Goal: Task Accomplishment & Management: Use online tool/utility

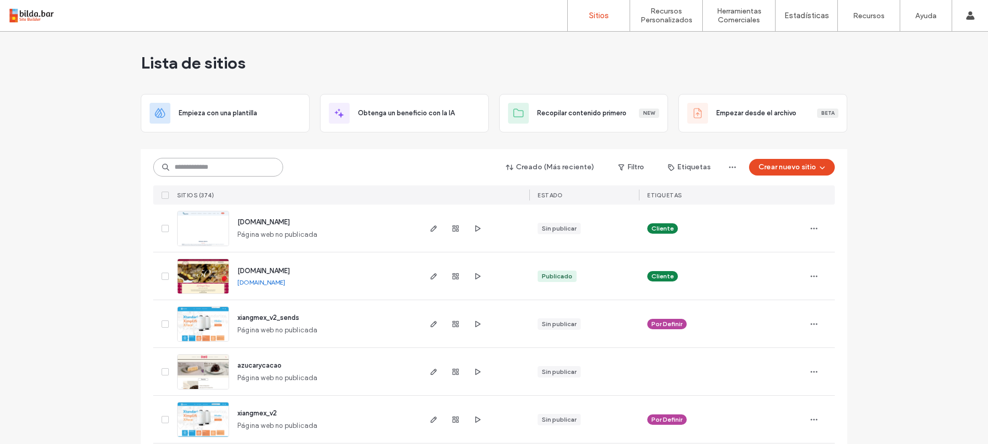
click at [187, 168] on input at bounding box center [218, 167] width 130 height 19
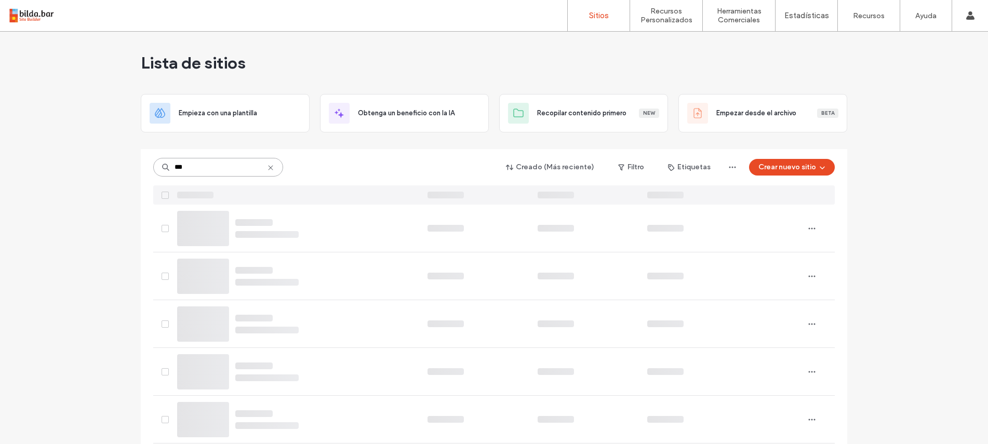
type input "**"
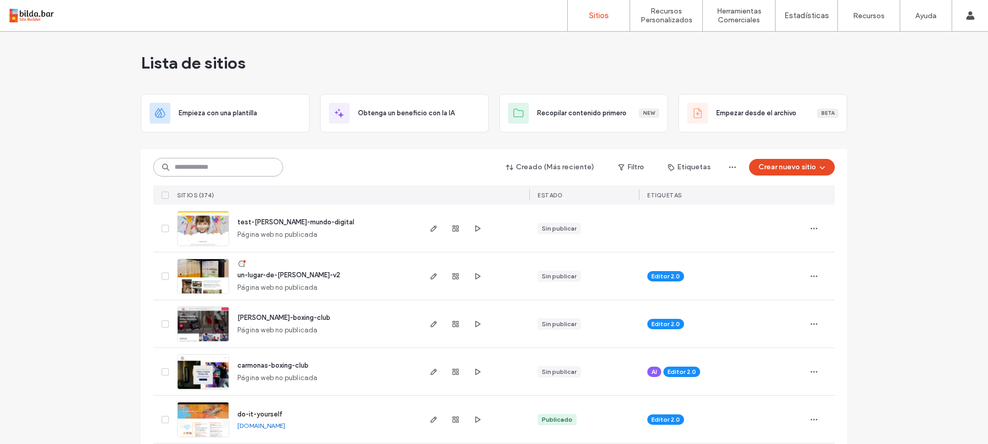
click at [176, 166] on input at bounding box center [218, 167] width 130 height 19
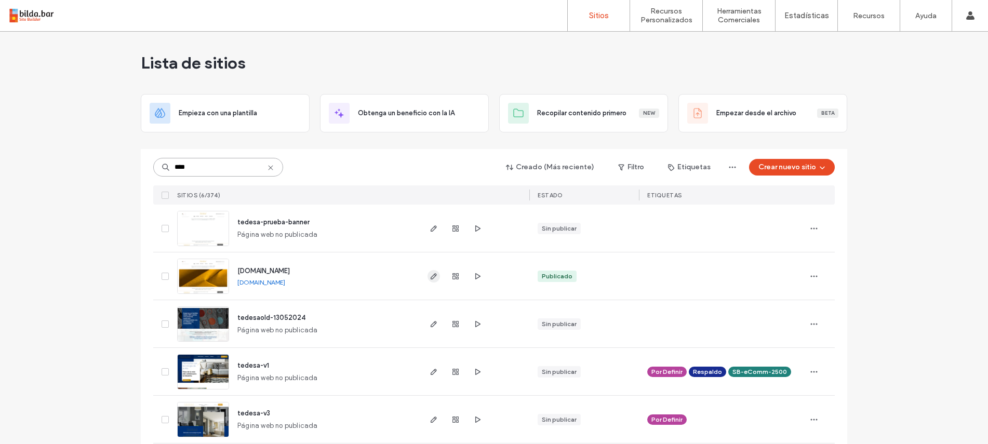
type input "****"
click at [431, 275] on use "button" at bounding box center [434, 276] width 6 height 6
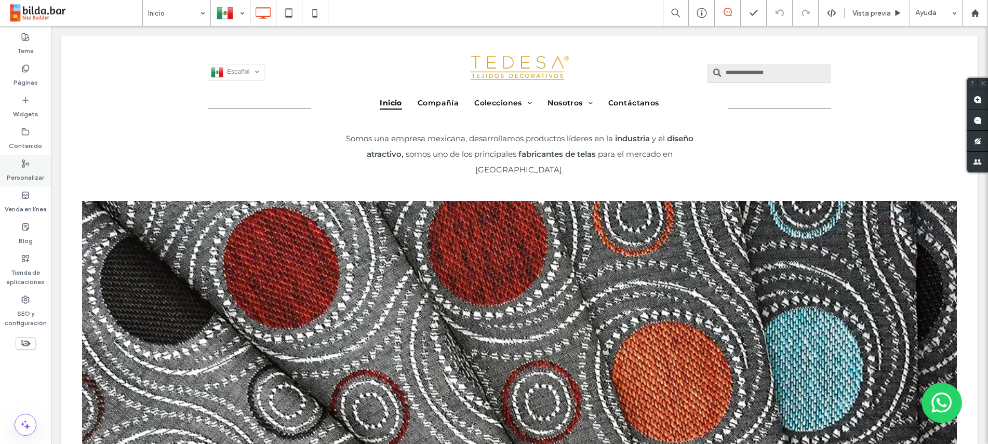
click at [16, 168] on label "Personalizar" at bounding box center [25, 175] width 37 height 15
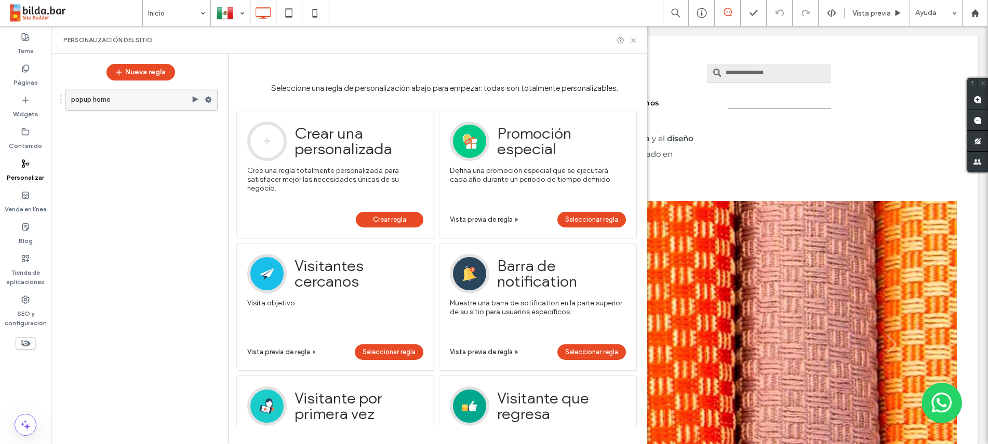
click at [117, 101] on label "popup home" at bounding box center [131, 99] width 120 height 21
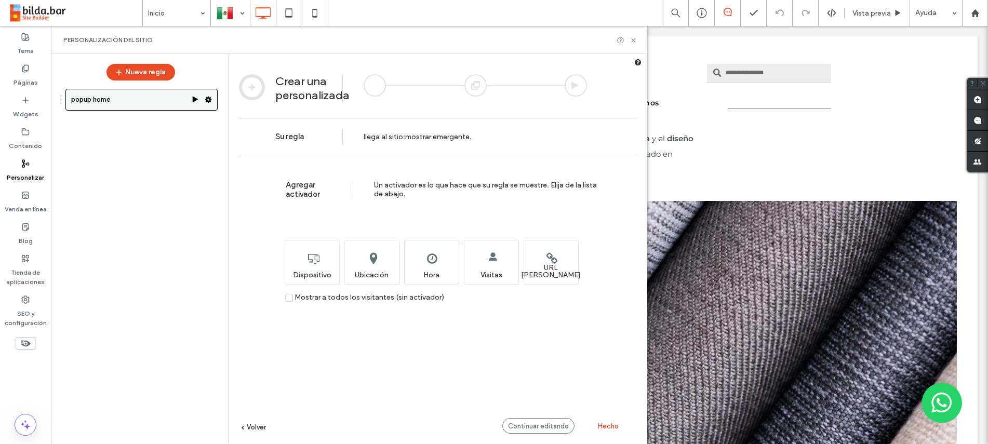
click at [193, 99] on use at bounding box center [196, 99] width 6 height 6
drag, startPoint x: 244, startPoint y: 125, endPoint x: 193, endPoint y: 100, distance: 57.4
click at [193, 99] on div "Español es English en Click To Paste Click To Paste Click To Paste Inicio Compa…" at bounding box center [519, 76] width 916 height 81
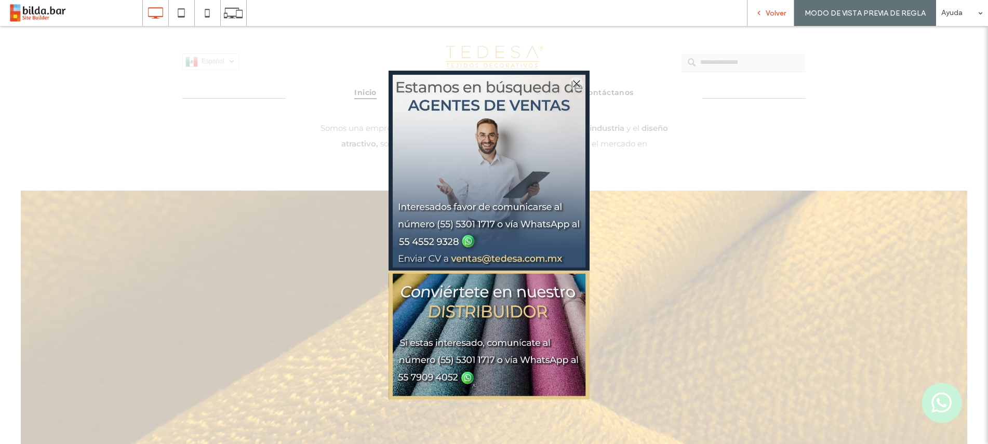
click at [778, 10] on span "Volver" at bounding box center [776, 13] width 20 height 9
click at [0, 0] on div at bounding box center [0, 0] width 0 height 0
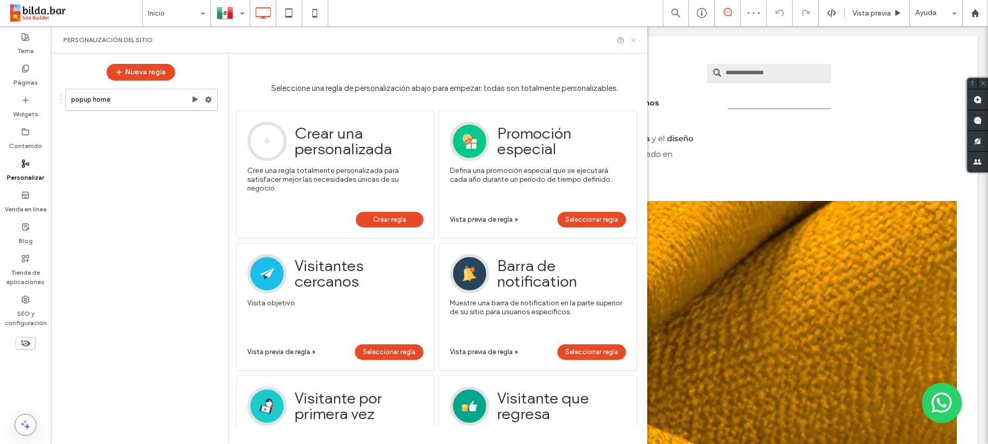
click at [632, 39] on icon at bounding box center [634, 40] width 8 height 8
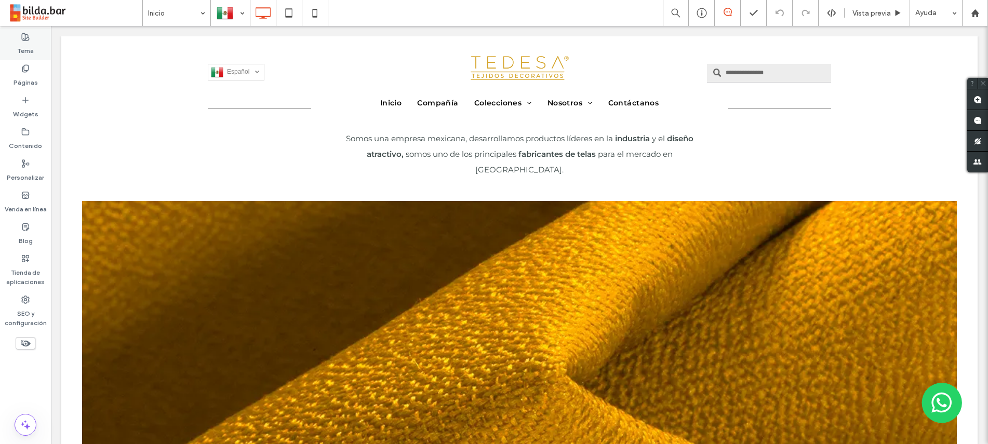
click at [29, 42] on label "Tema" at bounding box center [25, 48] width 17 height 15
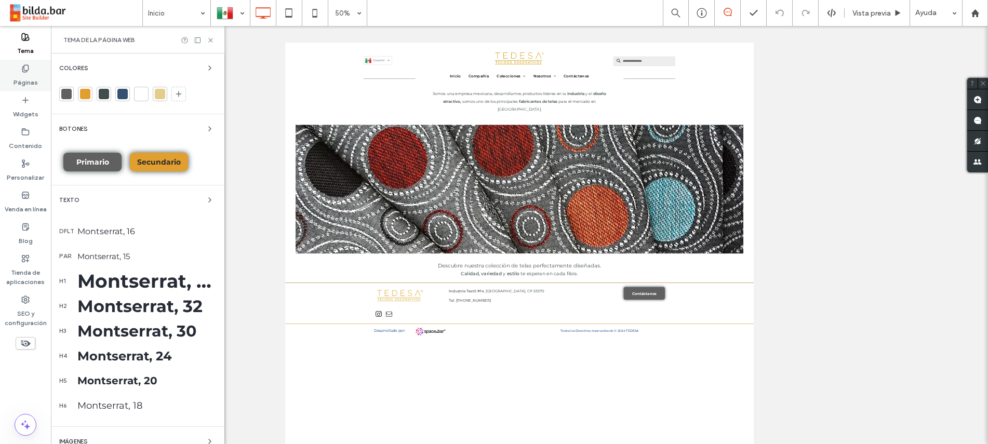
click at [39, 77] on div "Páginas" at bounding box center [25, 76] width 51 height 32
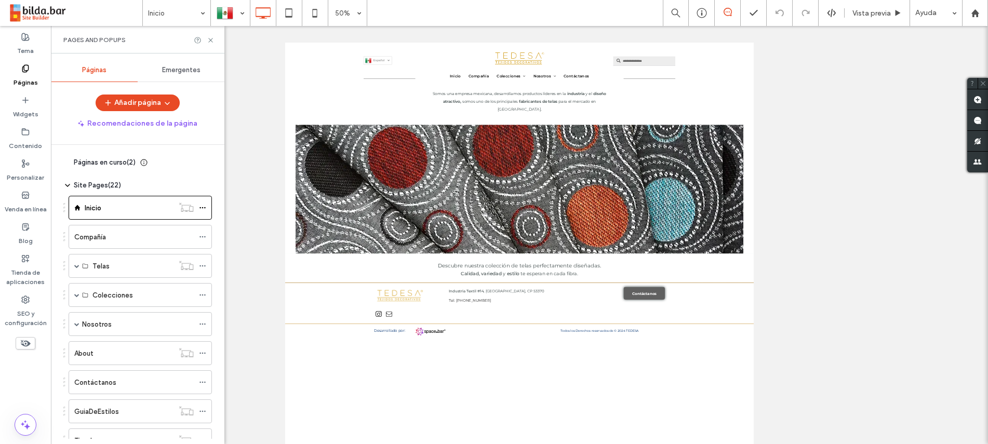
click at [171, 71] on span "Emergentes" at bounding box center [181, 70] width 38 height 8
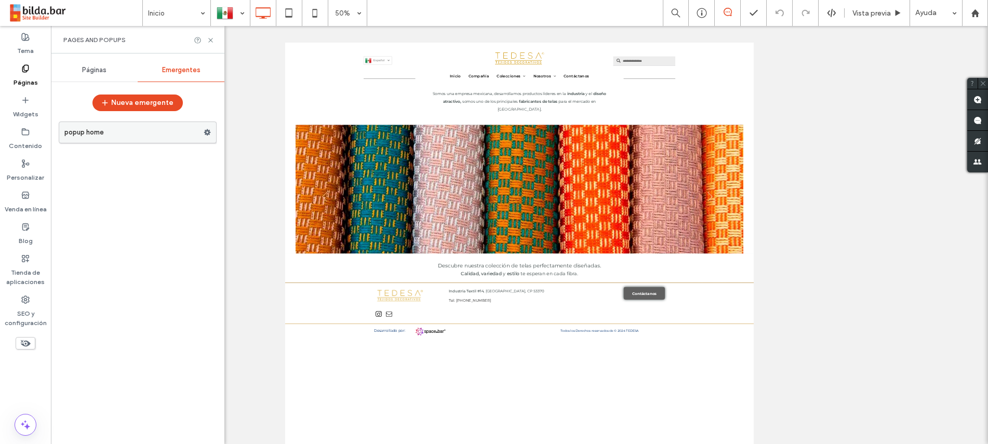
click at [136, 130] on label "popup home" at bounding box center [133, 132] width 139 height 21
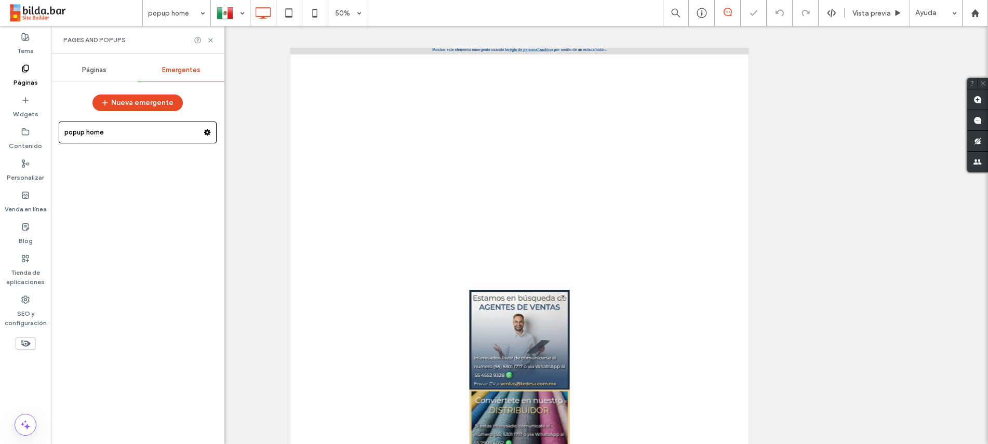
scroll to position [10, 0]
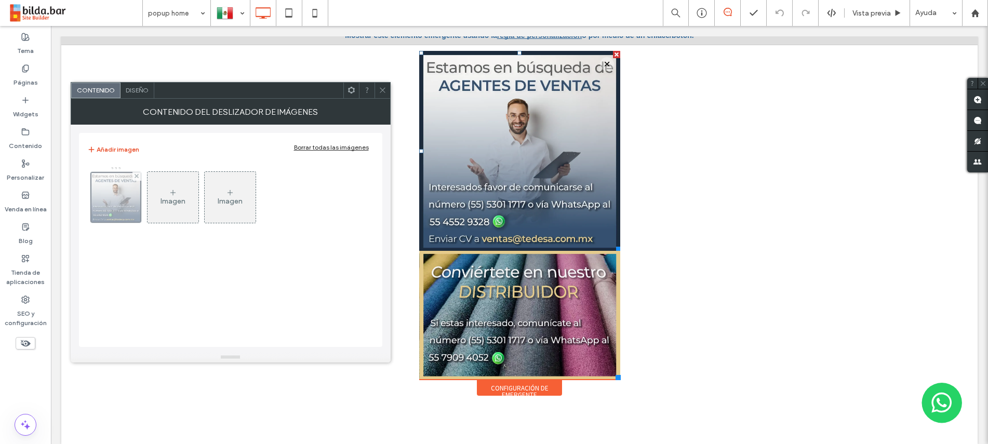
click at [112, 192] on img at bounding box center [115, 197] width 51 height 51
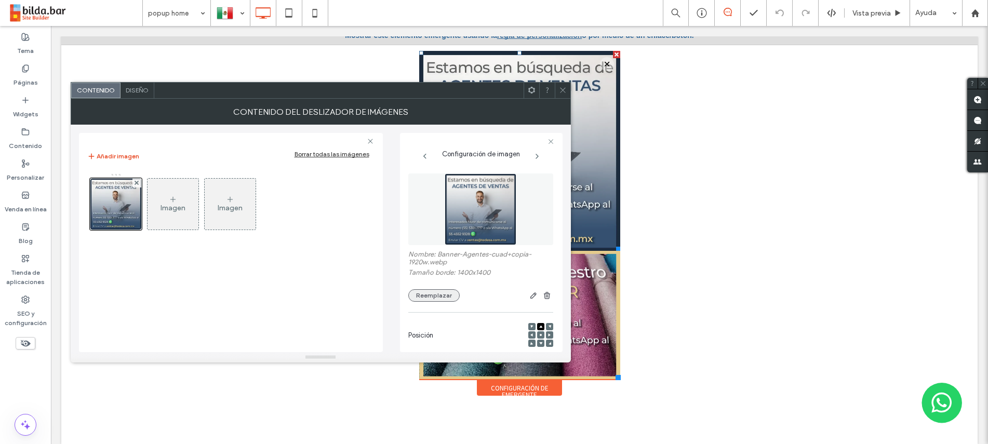
click at [443, 299] on button "Reemplazar" at bounding box center [433, 295] width 51 height 12
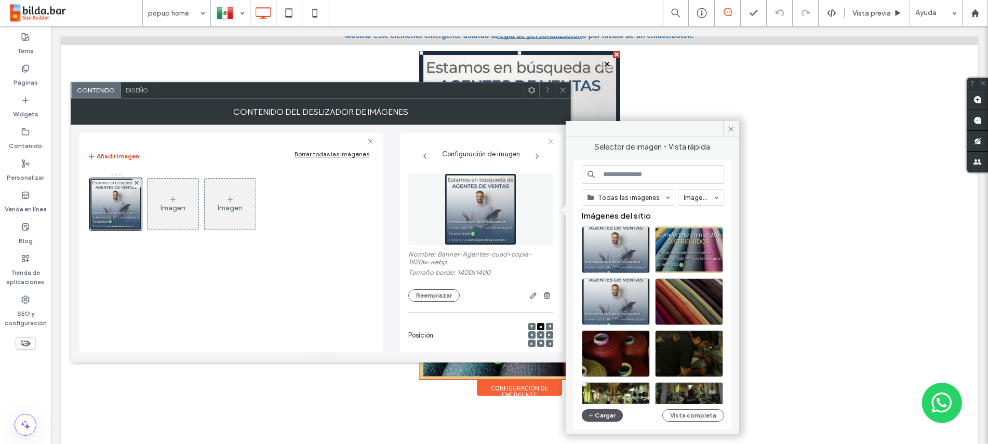
click at [608, 418] on button "Cargar" at bounding box center [603, 415] width 42 height 12
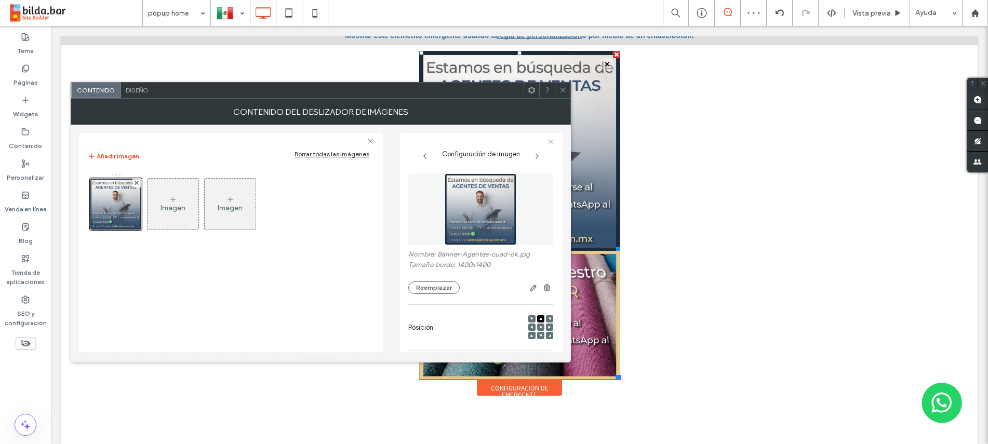
click at [562, 90] on icon at bounding box center [563, 90] width 8 height 8
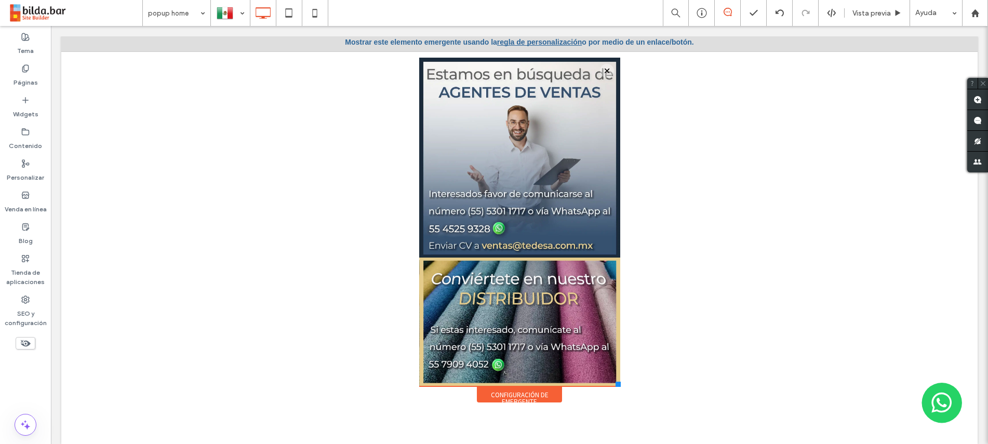
scroll to position [0, 0]
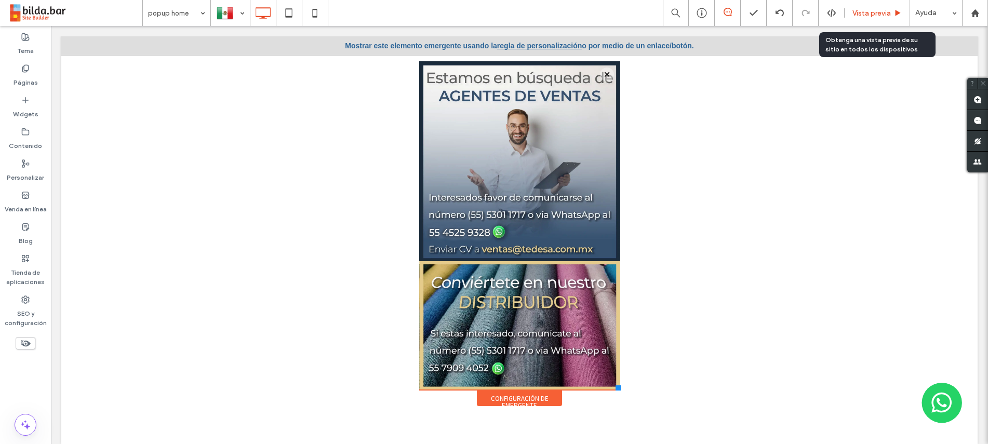
click at [880, 15] on span "Vista previa" at bounding box center [872, 13] width 38 height 9
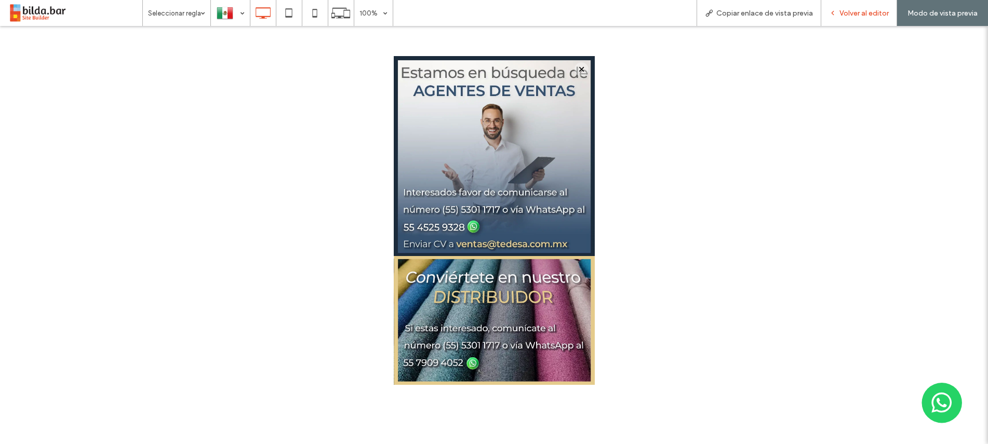
click at [864, 11] on span "Volver al editor" at bounding box center [864, 13] width 49 height 9
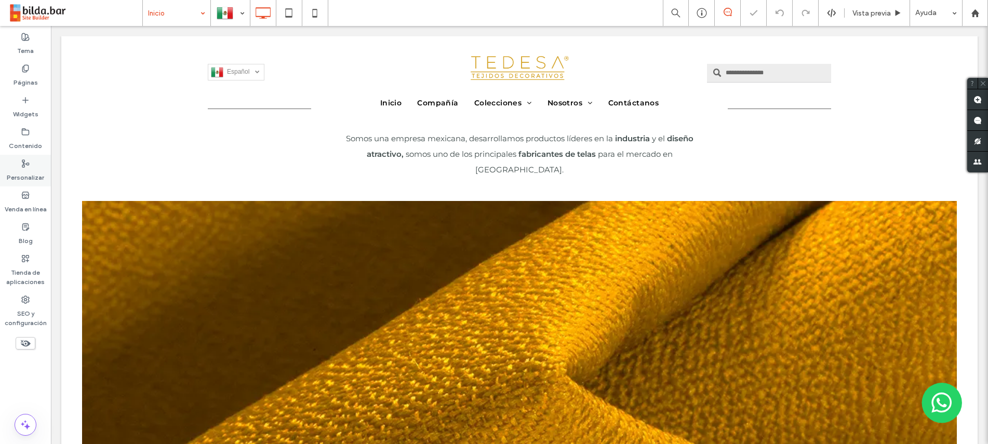
click at [25, 164] on icon at bounding box center [25, 163] width 8 height 8
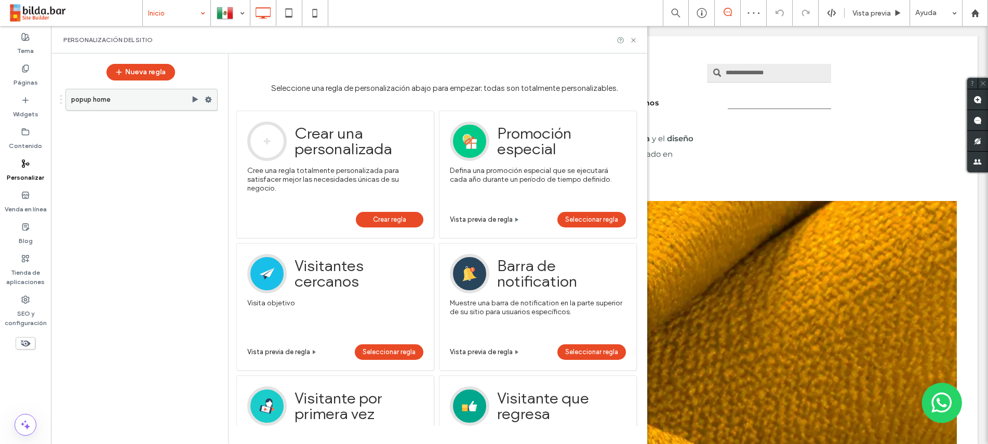
click at [122, 102] on label "popup home" at bounding box center [131, 99] width 120 height 21
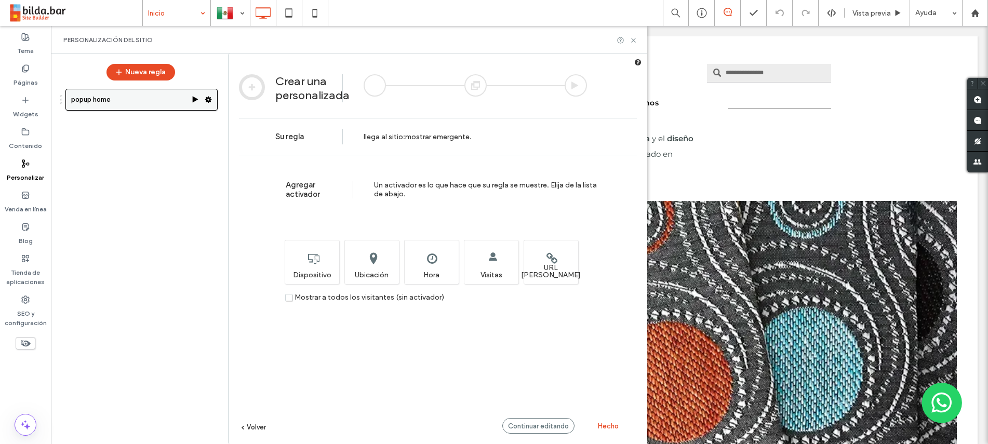
click at [195, 100] on use at bounding box center [196, 99] width 6 height 6
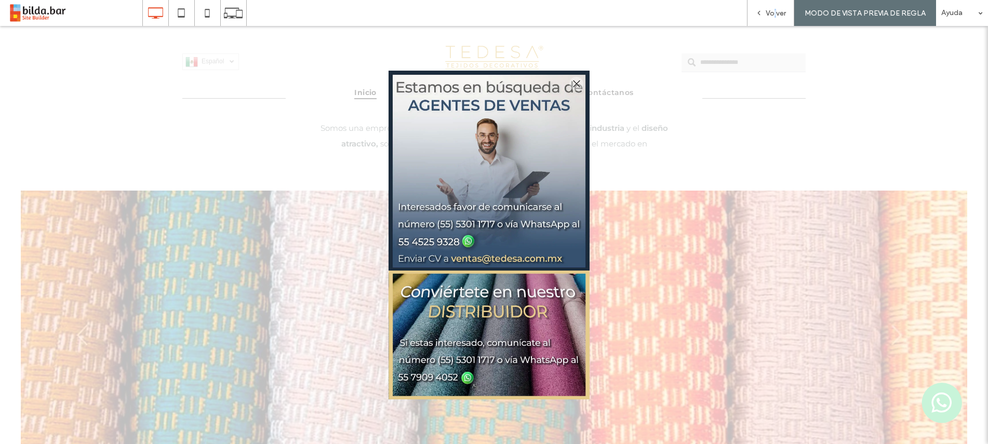
click at [777, 14] on span "Volver" at bounding box center [776, 13] width 20 height 9
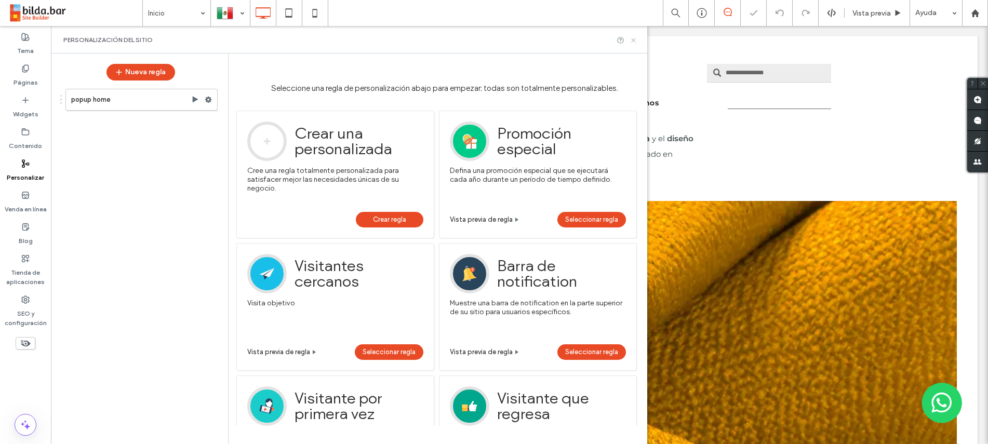
click at [633, 41] on icon at bounding box center [634, 40] width 8 height 8
